Goal: Check status: Check status

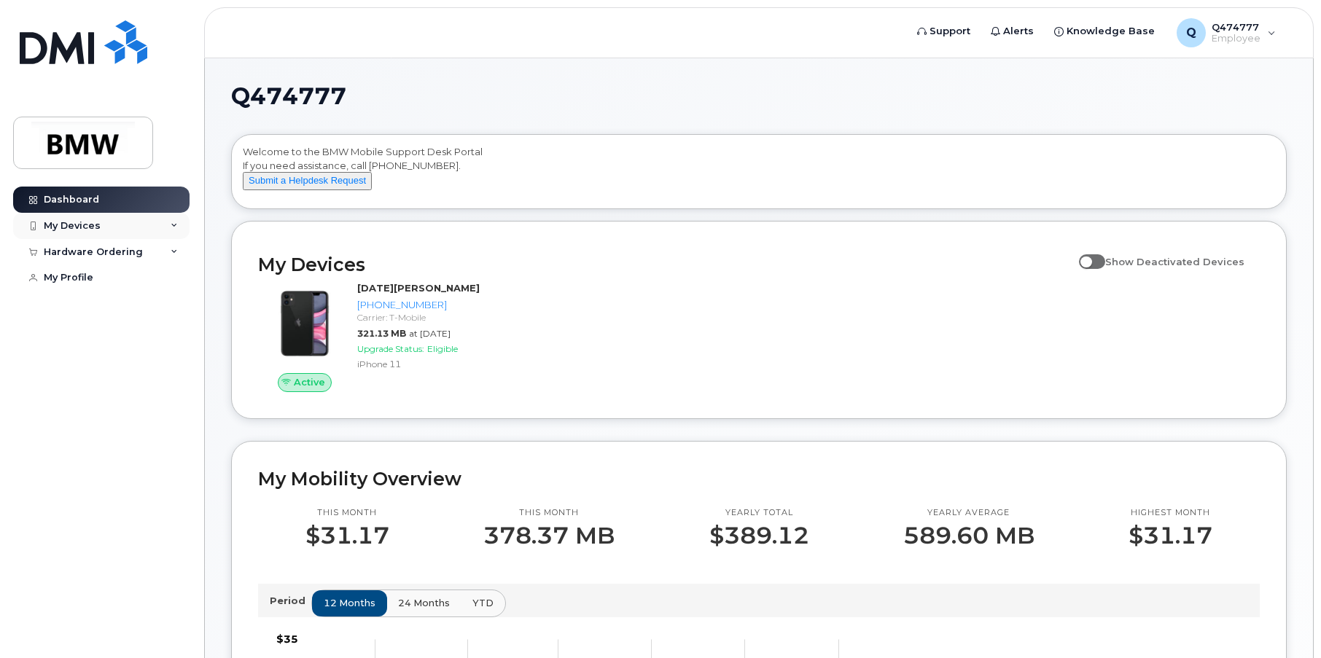
click at [93, 223] on div "My Devices" at bounding box center [72, 226] width 57 height 12
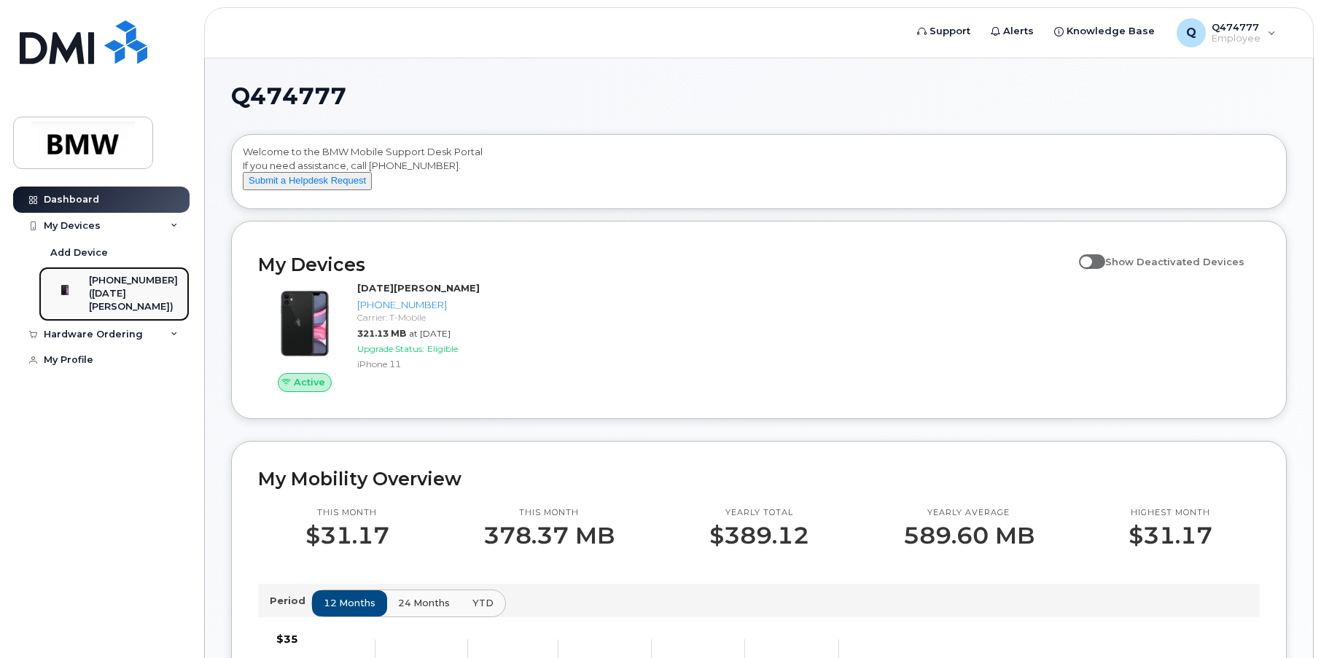
click at [139, 287] on div "[PHONE_NUMBER]" at bounding box center [133, 280] width 89 height 13
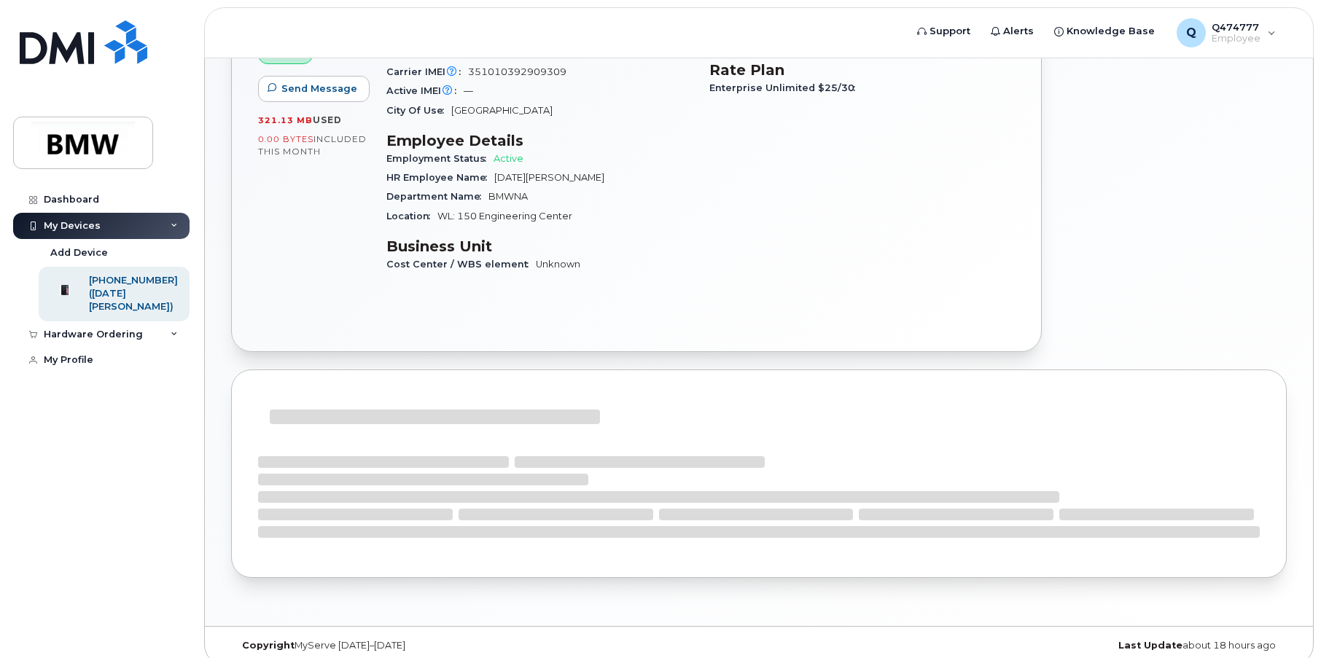
scroll to position [244, 0]
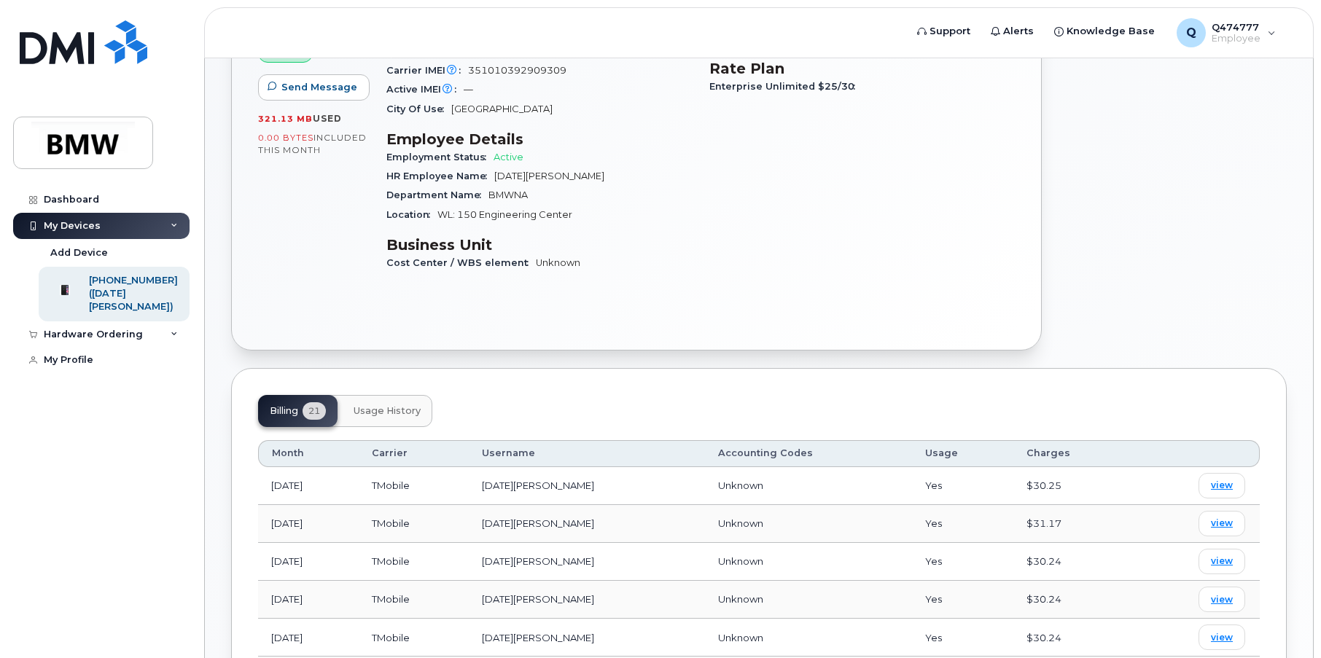
click at [1283, 170] on div "Add Roaming Package Create Helpdesk Submission" at bounding box center [1173, 106] width 245 height 506
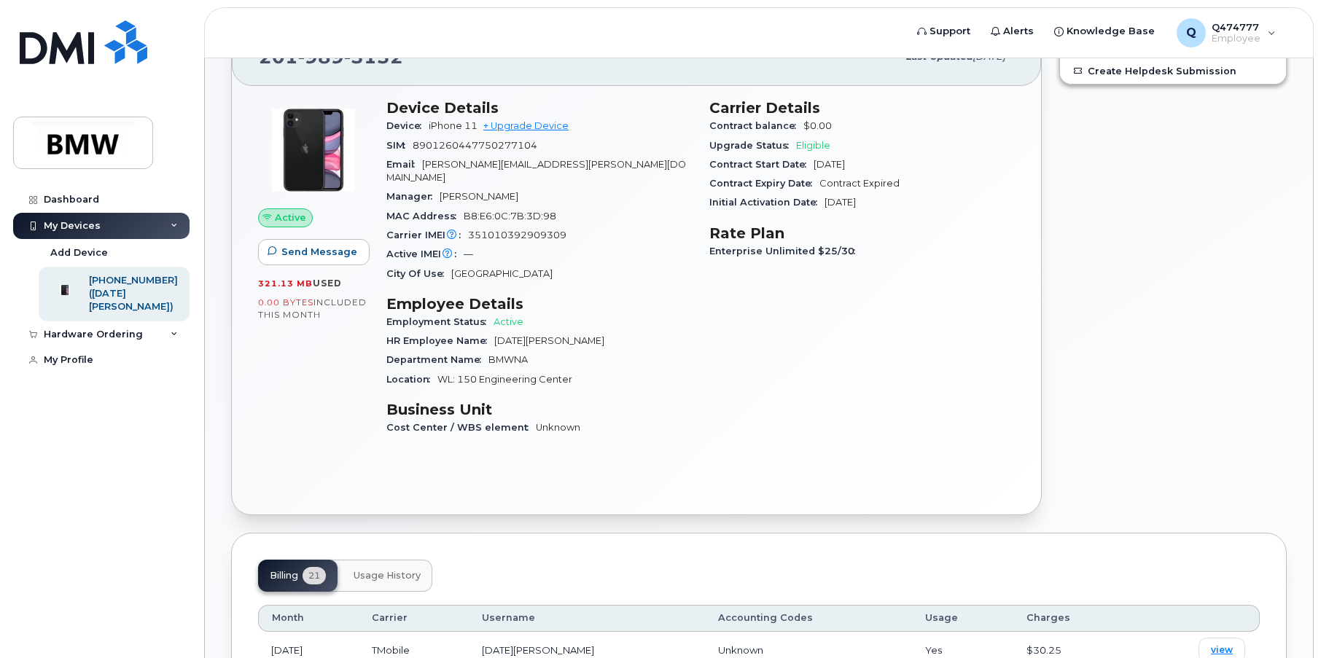
scroll to position [0, 0]
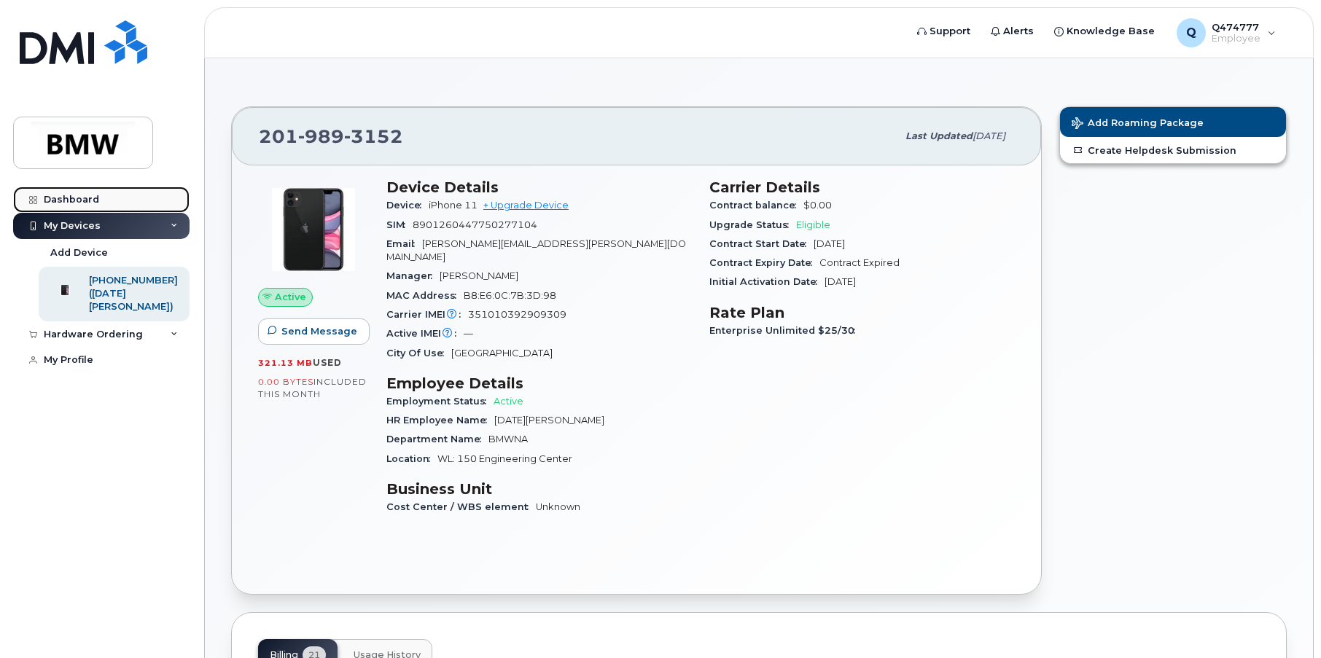
click at [83, 193] on link "Dashboard" at bounding box center [101, 200] width 176 height 26
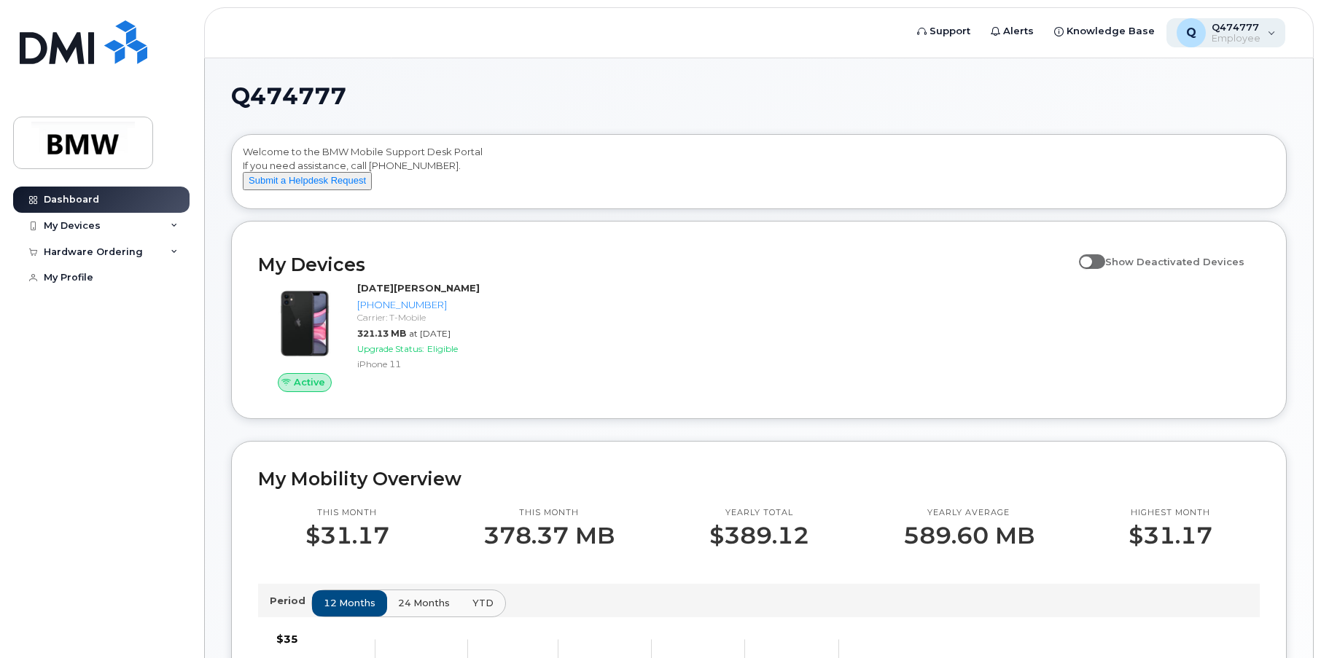
click at [1275, 32] on div "Q Q474777 Employee" at bounding box center [1227, 32] width 120 height 29
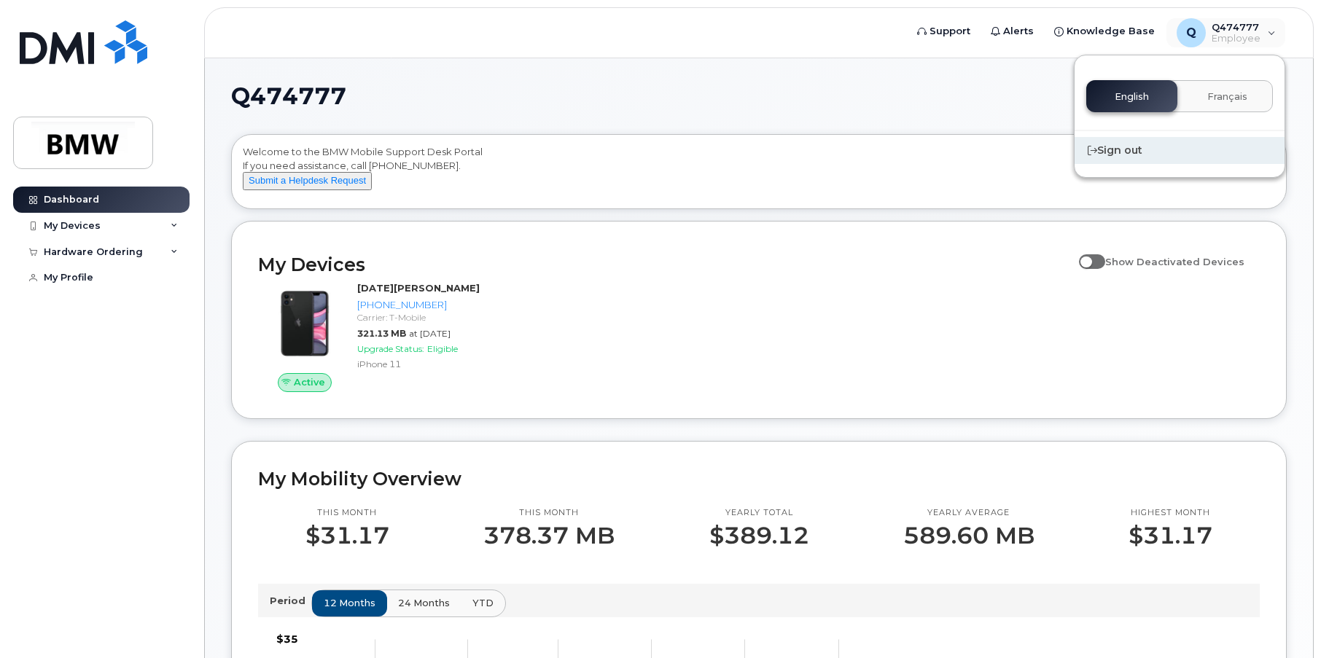
click at [1125, 148] on div "Sign out" at bounding box center [1180, 150] width 210 height 27
